Goal: Information Seeking & Learning: Learn about a topic

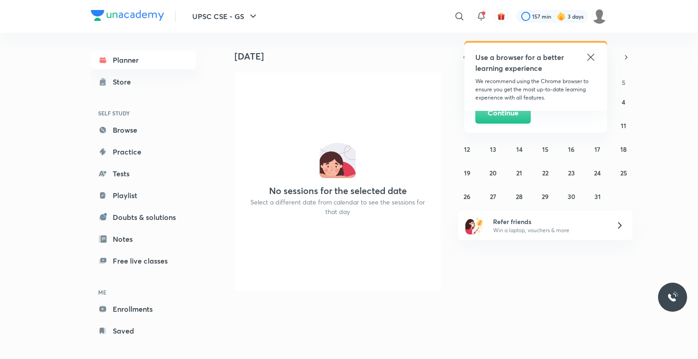
click at [592, 57] on icon at bounding box center [591, 57] width 11 height 11
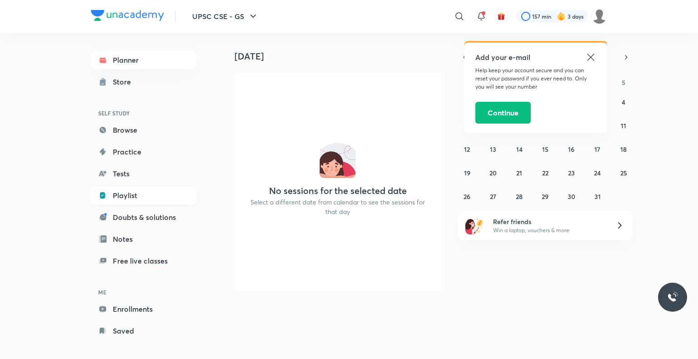
click at [122, 193] on link "Playlist" at bounding box center [143, 195] width 105 height 18
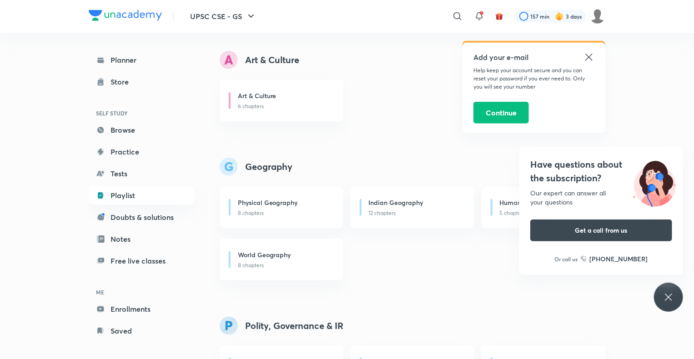
scroll to position [416, 0]
click at [290, 204] on h6 "Physical Geography" at bounding box center [268, 204] width 60 height 10
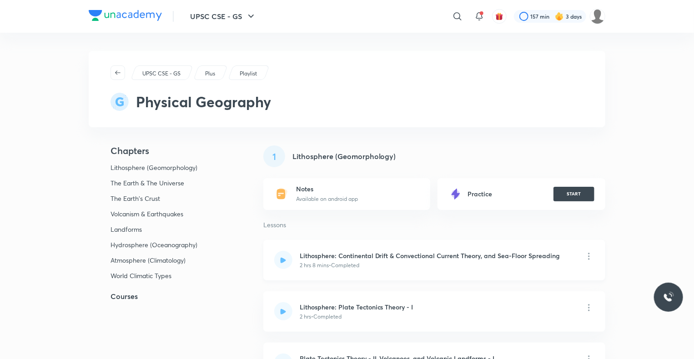
scroll to position [83, 0]
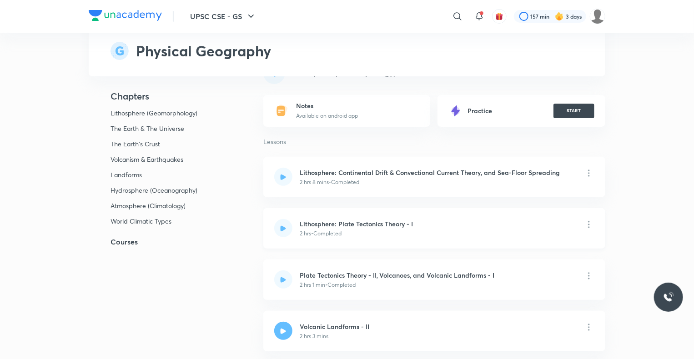
click at [344, 223] on h6 "Lithosphere: Plate Tectonics Theory - I" at bounding box center [357, 224] width 114 height 10
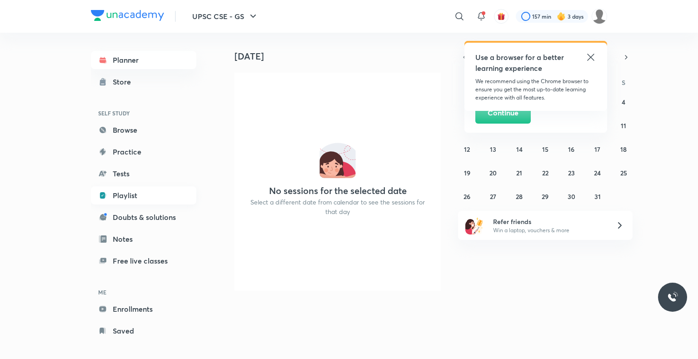
click at [128, 194] on link "Playlist" at bounding box center [143, 195] width 105 height 18
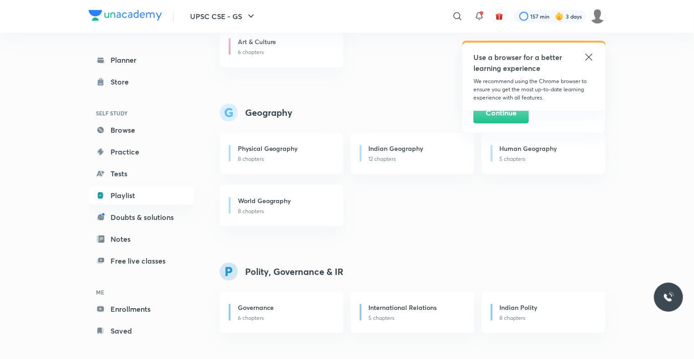
scroll to position [471, 0]
click at [282, 148] on h6 "Physical Geography" at bounding box center [268, 148] width 60 height 10
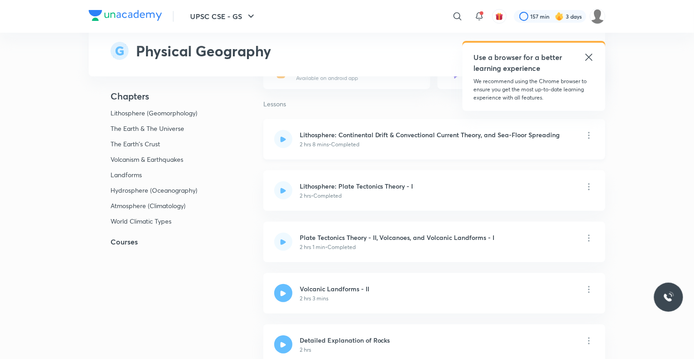
scroll to position [123, 0]
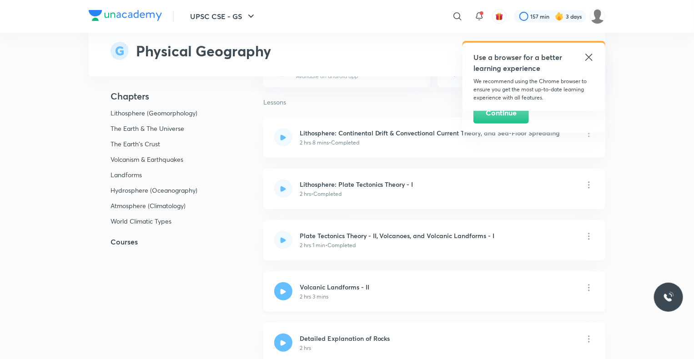
click at [339, 288] on h6 "Volcanic Landforms - II" at bounding box center [336, 287] width 73 height 10
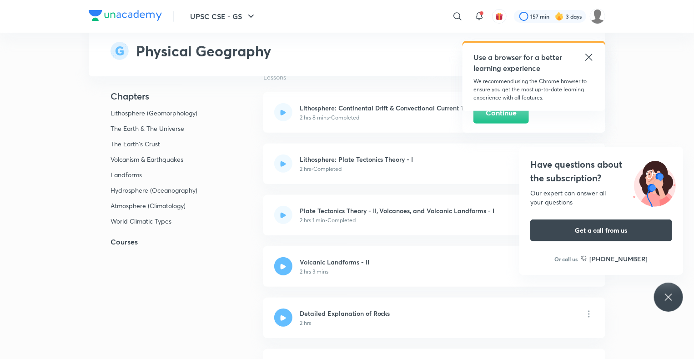
scroll to position [151, 0]
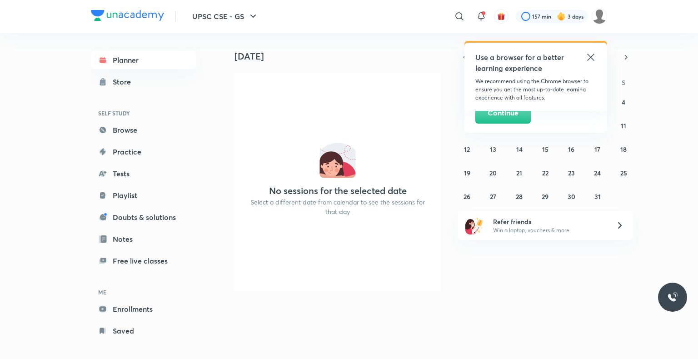
click at [589, 55] on icon at bounding box center [590, 57] width 7 height 7
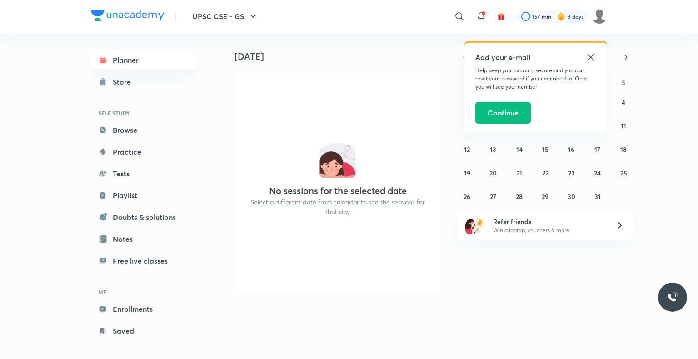
click at [589, 55] on icon at bounding box center [590, 57] width 7 height 7
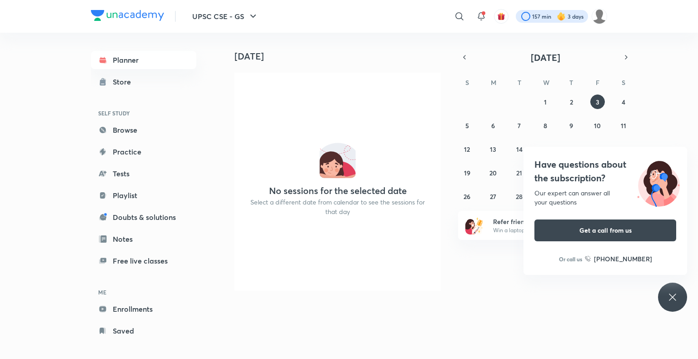
click at [538, 17] on div at bounding box center [552, 16] width 72 height 13
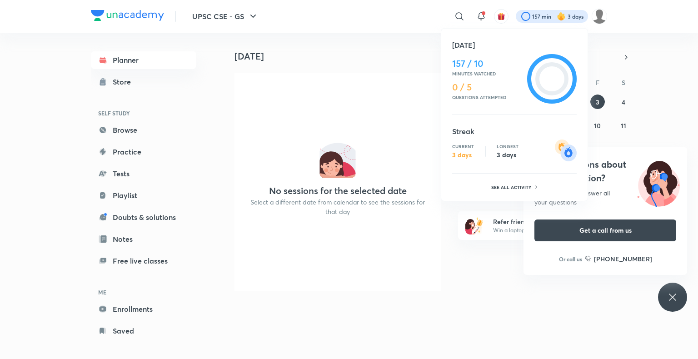
click at [310, 81] on div at bounding box center [349, 179] width 698 height 359
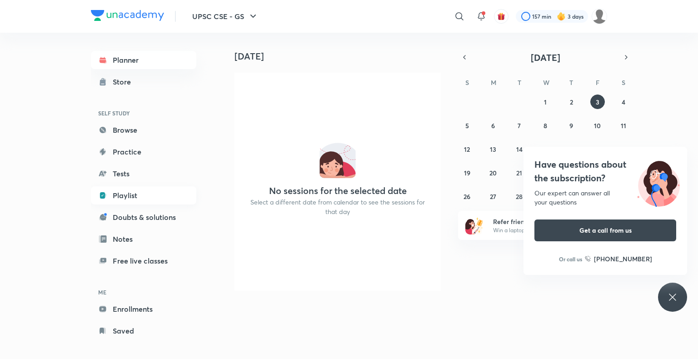
click at [125, 195] on link "Playlist" at bounding box center [143, 195] width 105 height 18
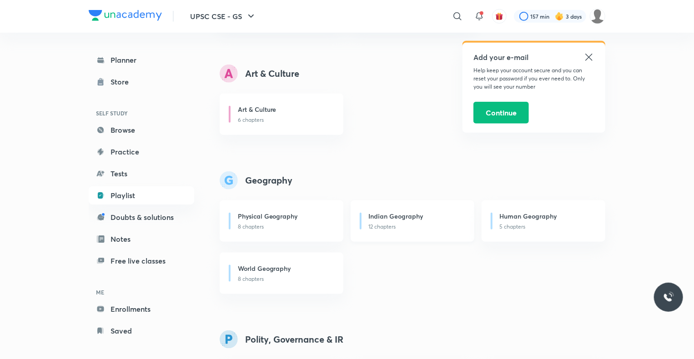
scroll to position [402, 0]
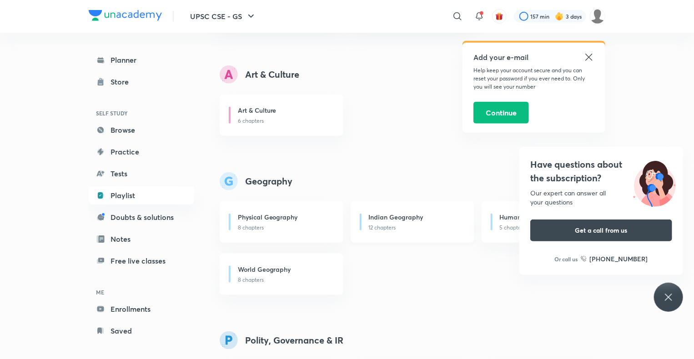
click at [387, 215] on h6 "Indian Geography" at bounding box center [396, 217] width 55 height 10
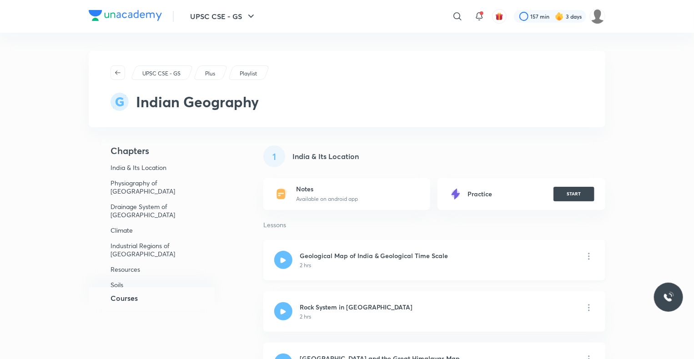
click at [334, 257] on h6 "Geological Map of India & Geological Time Scale" at bounding box center [374, 256] width 149 height 10
